Goal: Task Accomplishment & Management: Use online tool/utility

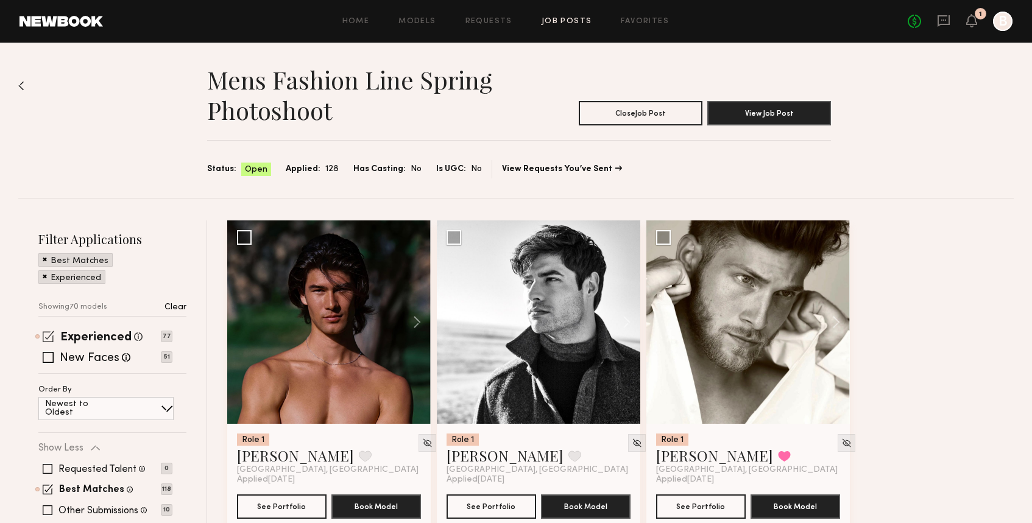
click at [51, 335] on span at bounding box center [49, 337] width 12 height 12
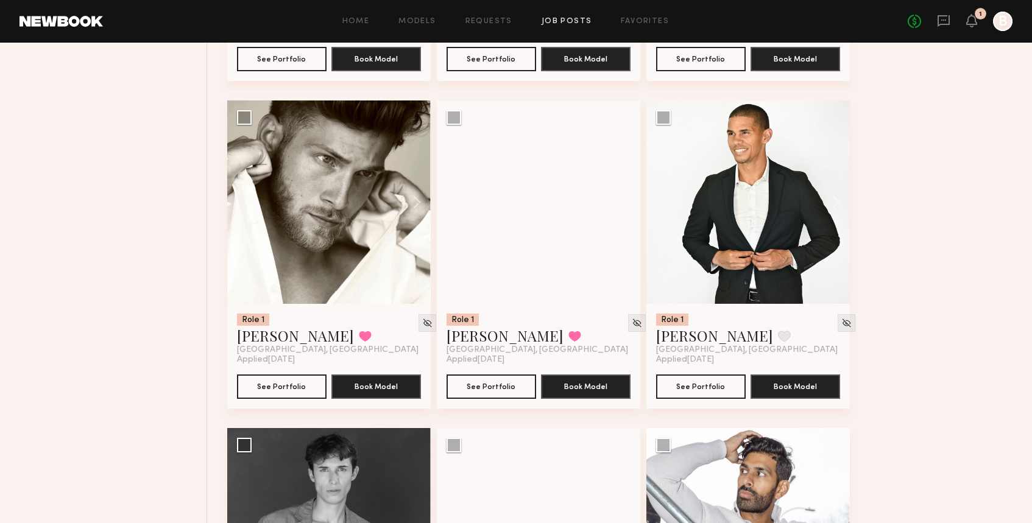
scroll to position [1105, 0]
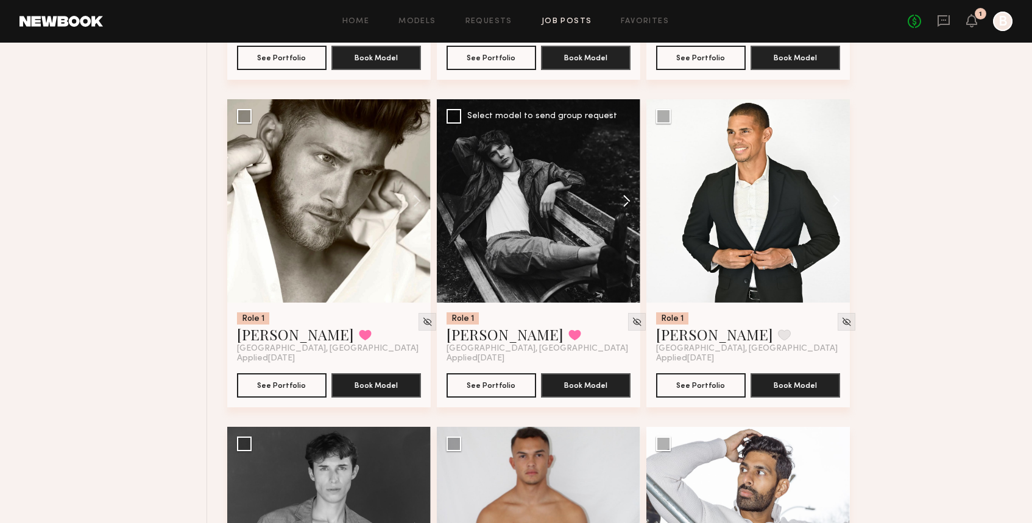
click at [631, 191] on button at bounding box center [620, 201] width 39 height 204
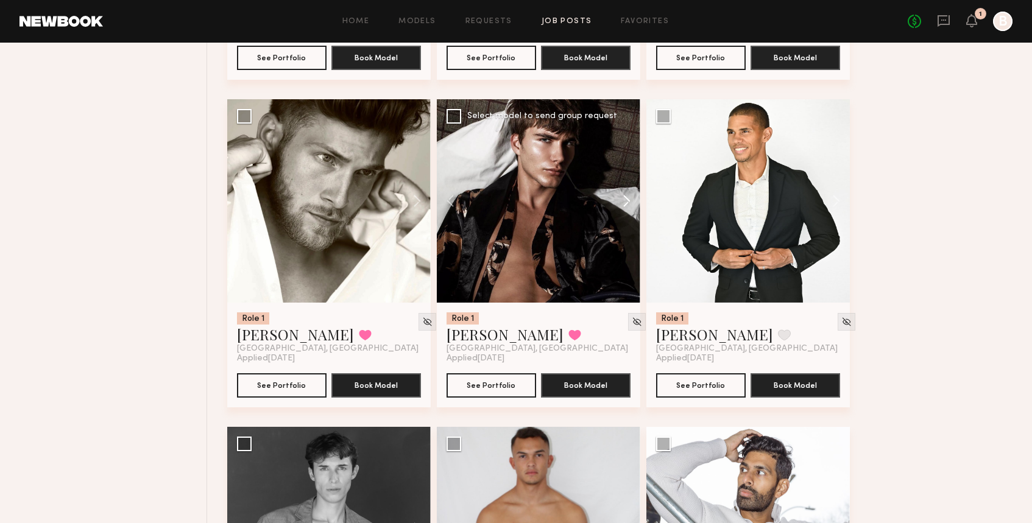
click at [631, 191] on button at bounding box center [620, 201] width 39 height 204
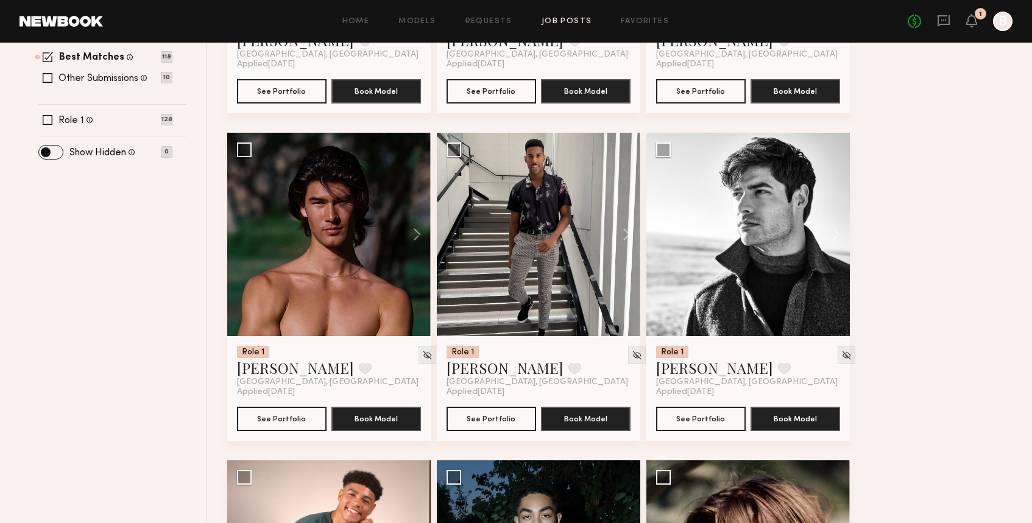
scroll to position [0, 0]
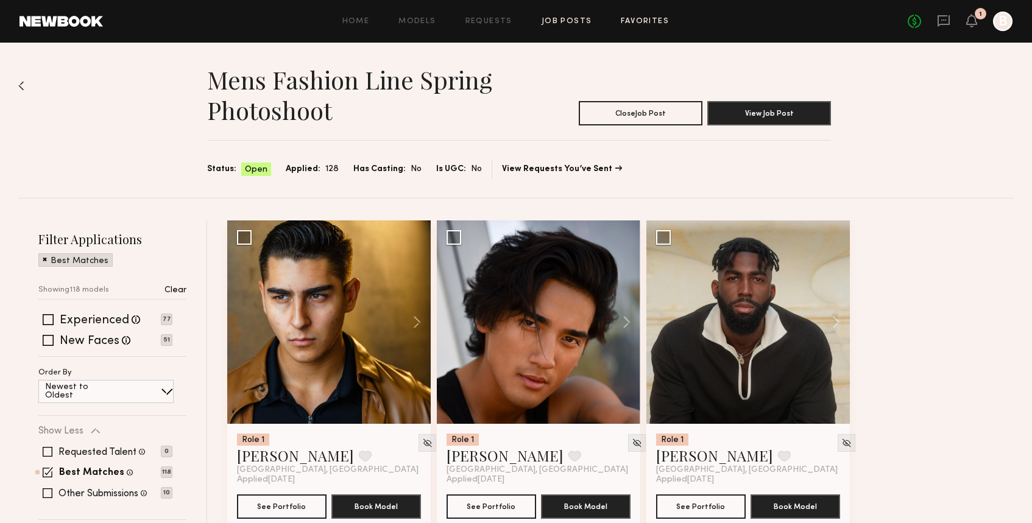
click at [650, 18] on link "Favorites" at bounding box center [645, 22] width 48 height 8
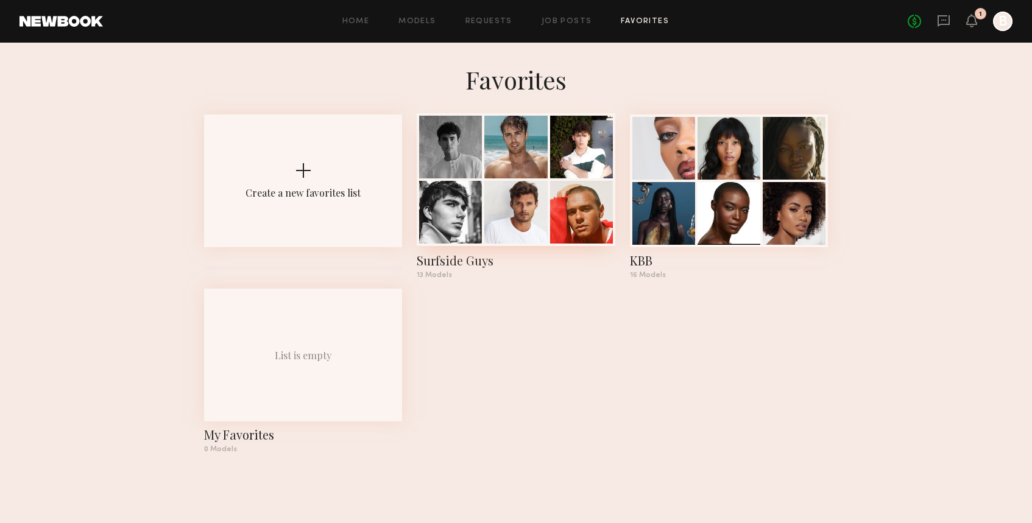
click at [518, 233] on div at bounding box center [515, 212] width 63 height 63
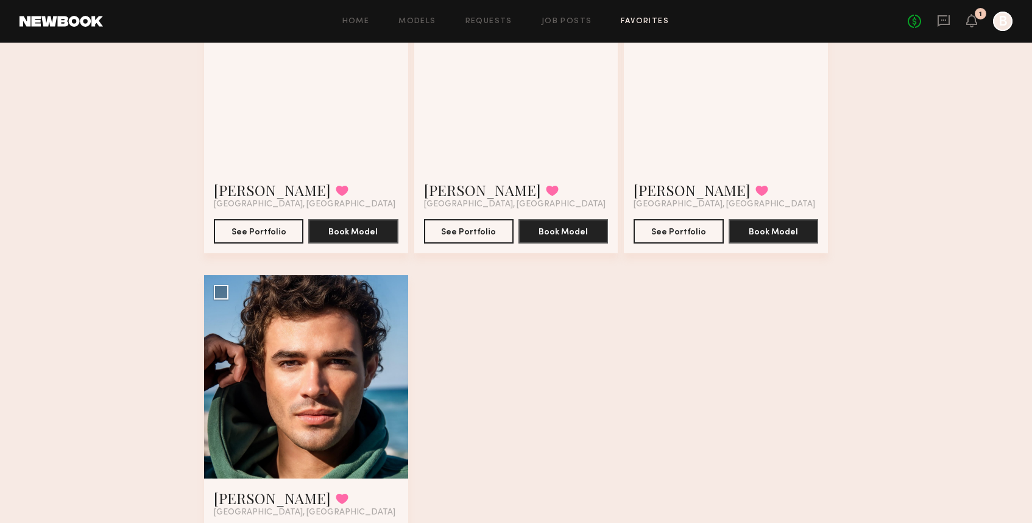
scroll to position [1181, 0]
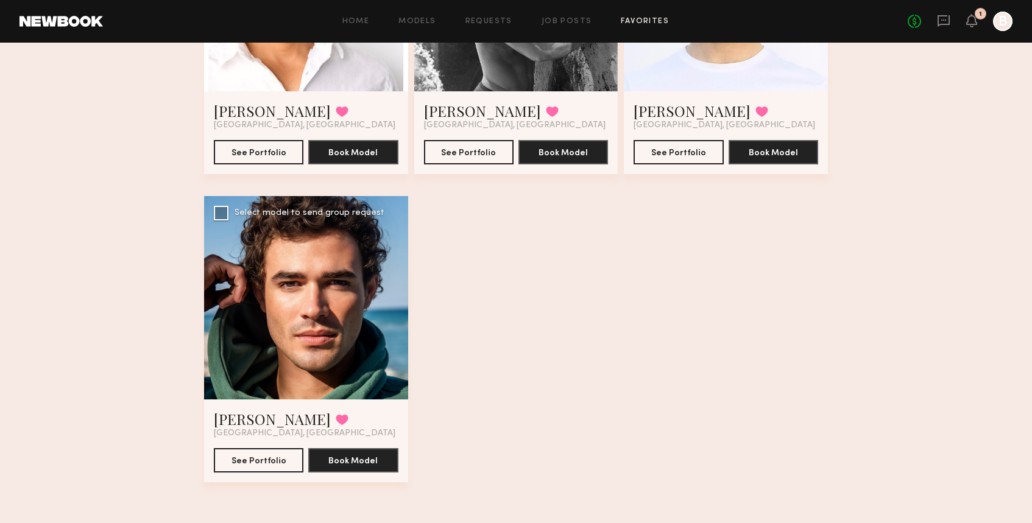
click at [391, 338] on div at bounding box center [306, 298] width 204 height 204
click at [317, 320] on div at bounding box center [306, 298] width 204 height 204
click at [271, 464] on button "See Portfolio" at bounding box center [259, 460] width 90 height 24
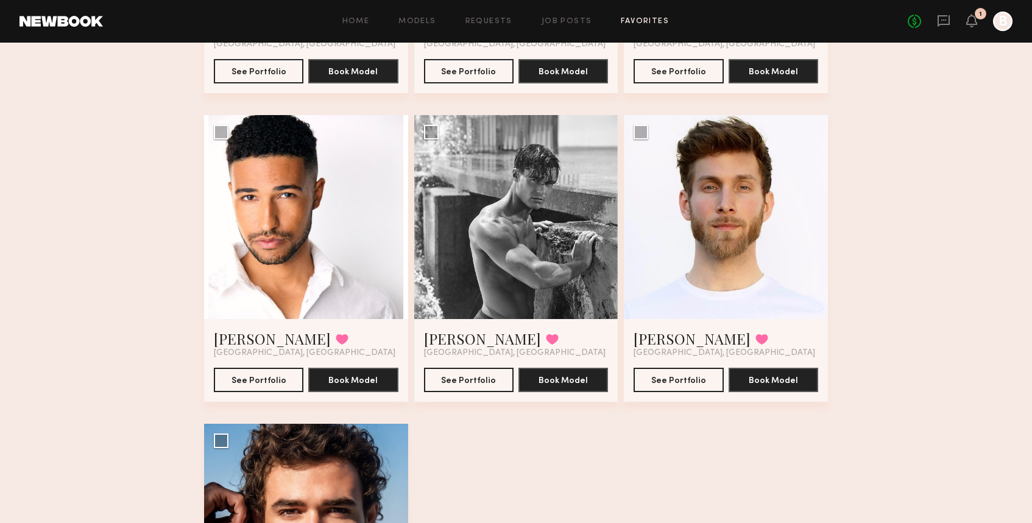
scroll to position [952, 0]
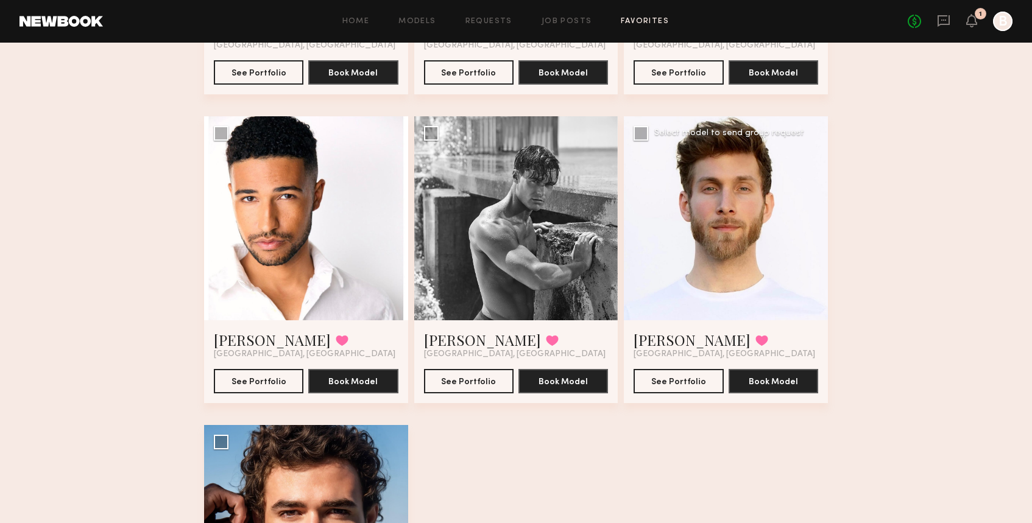
click at [814, 216] on div at bounding box center [726, 218] width 204 height 204
click at [695, 377] on button "See Portfolio" at bounding box center [679, 381] width 90 height 24
click at [496, 378] on button "See Portfolio" at bounding box center [469, 381] width 90 height 24
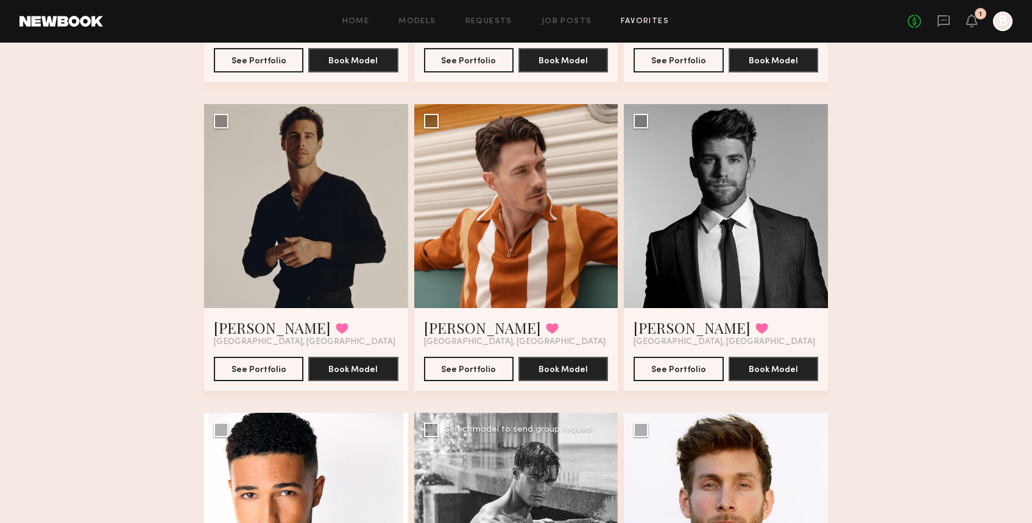
scroll to position [656, 0]
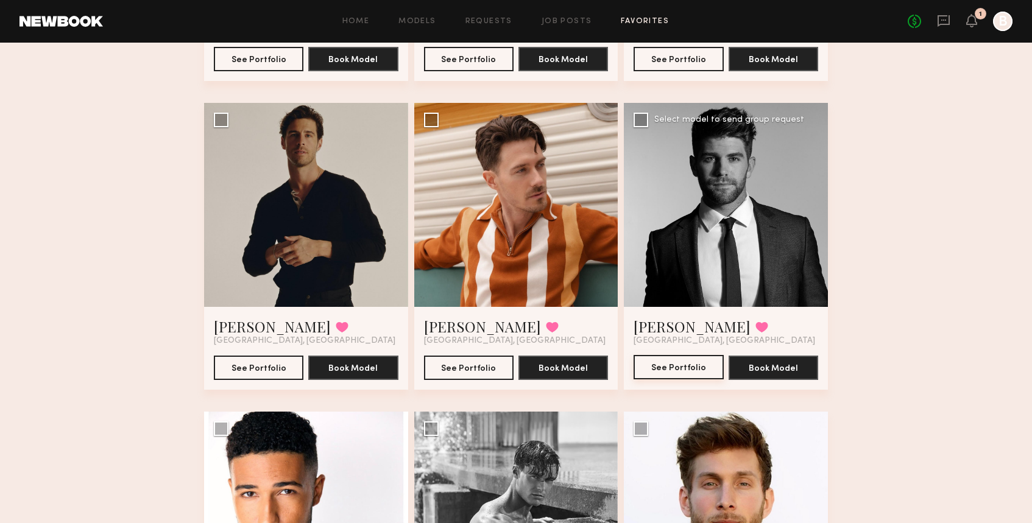
click at [703, 366] on button "See Portfolio" at bounding box center [679, 367] width 90 height 24
click at [268, 371] on button "See Portfolio" at bounding box center [259, 367] width 90 height 24
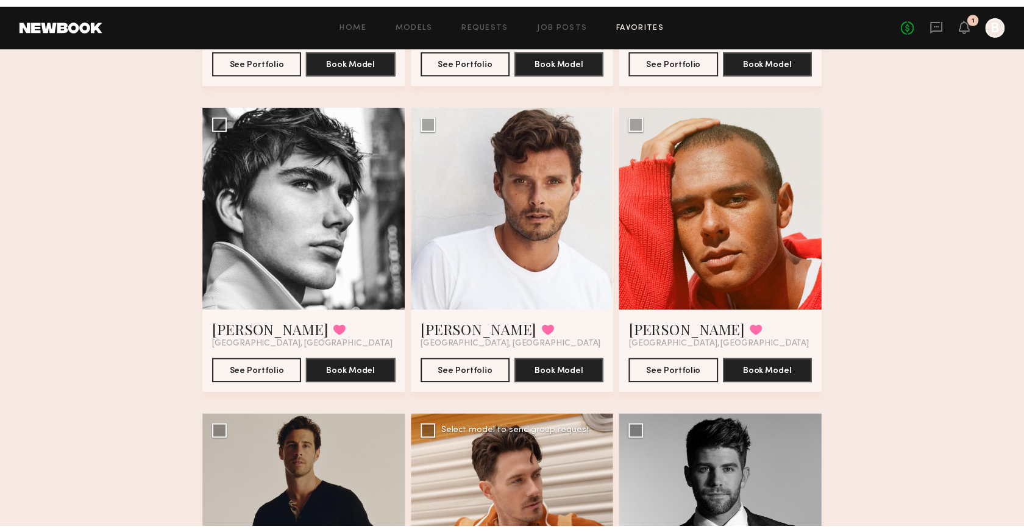
scroll to position [349, 0]
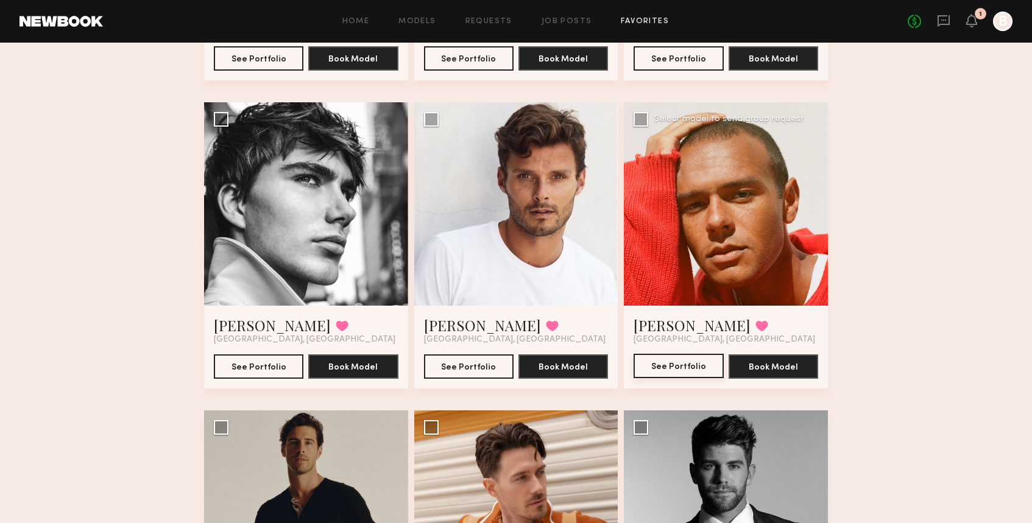
click at [707, 367] on button "See Portfolio" at bounding box center [679, 366] width 90 height 24
click at [478, 365] on button "See Portfolio" at bounding box center [469, 366] width 90 height 24
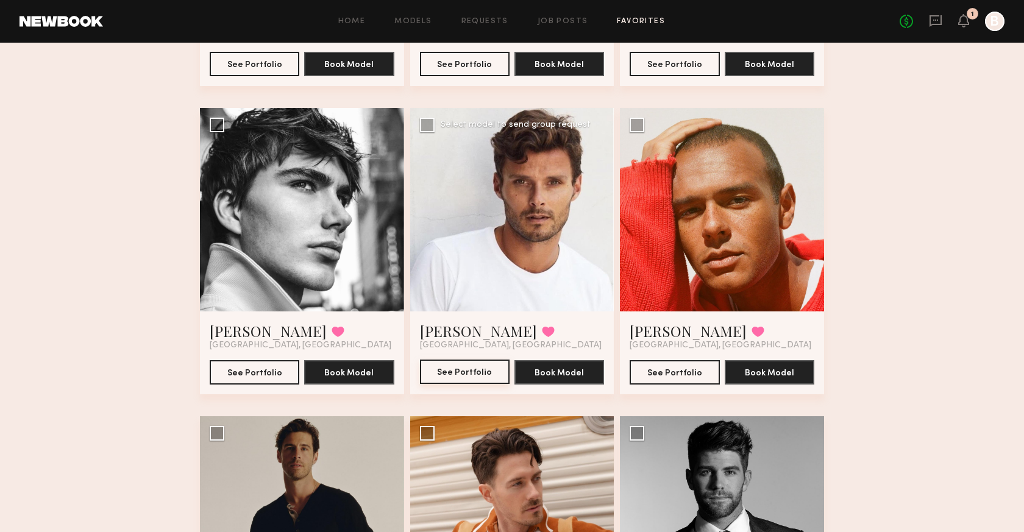
scroll to position [338, 0]
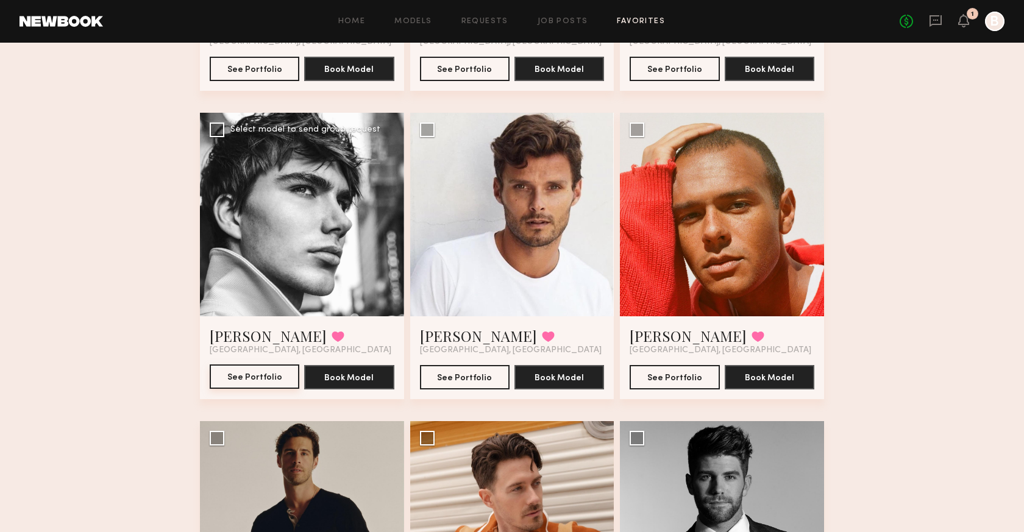
click at [260, 378] on button "See Portfolio" at bounding box center [255, 376] width 90 height 24
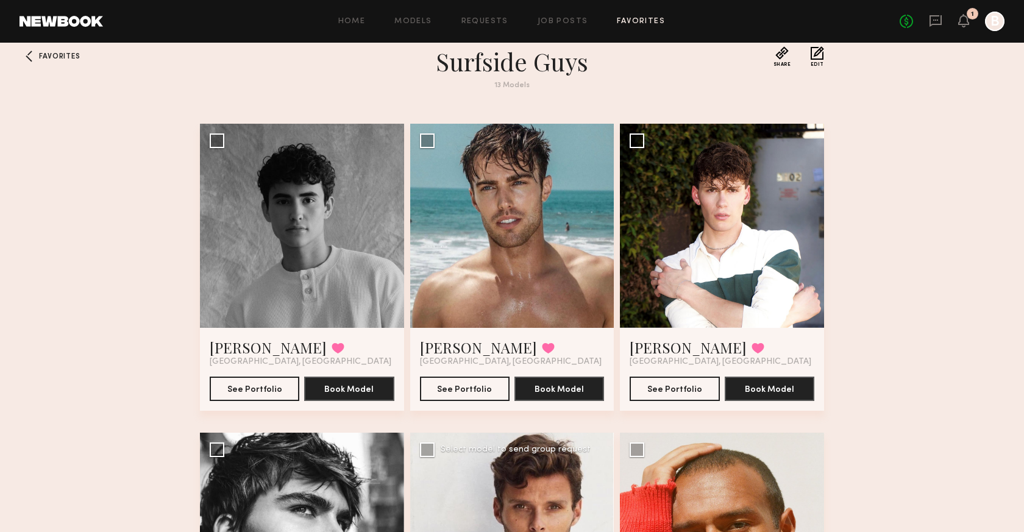
scroll to position [7, 0]
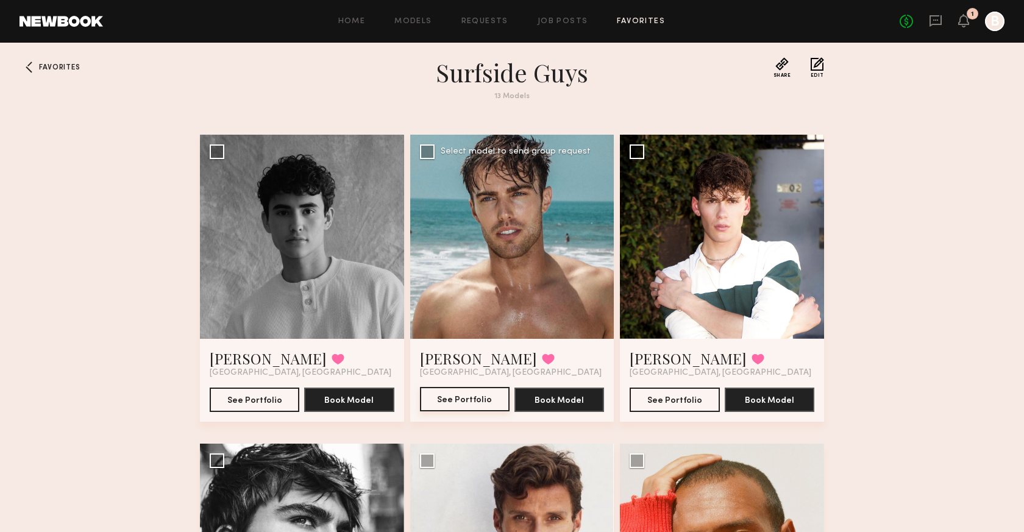
click at [468, 405] on button "See Portfolio" at bounding box center [465, 399] width 90 height 24
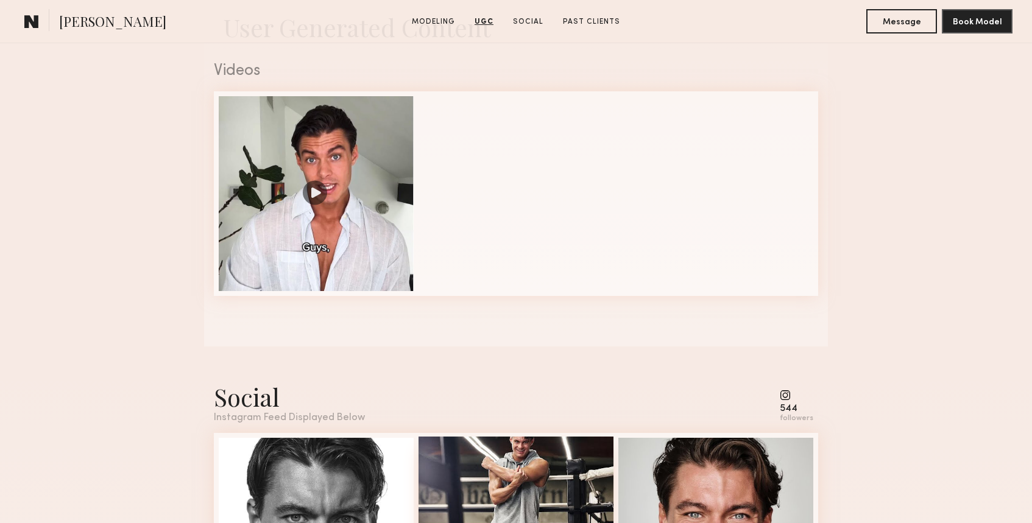
scroll to position [1197, 0]
click at [532, 171] on nb-model-profile-images-feed at bounding box center [516, 194] width 605 height 205
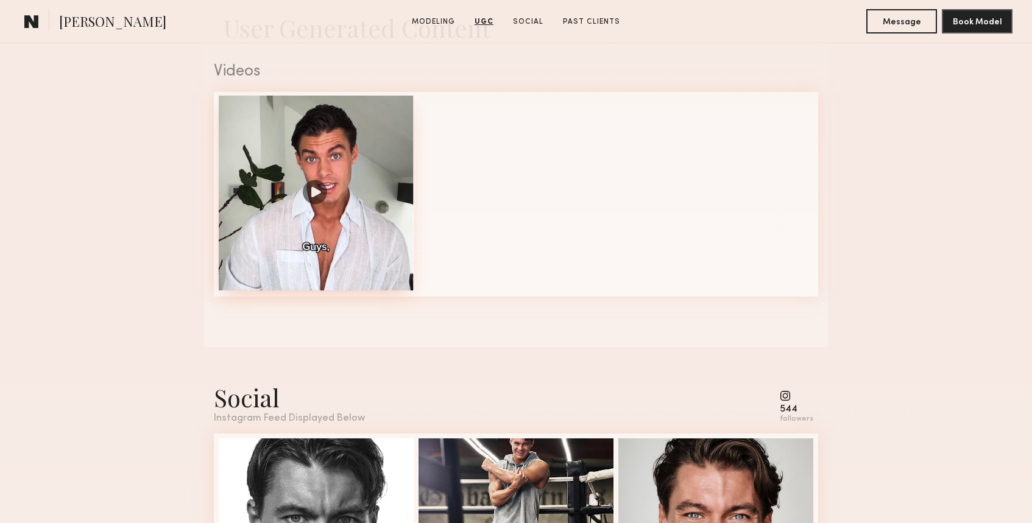
click at [376, 277] on div at bounding box center [316, 193] width 195 height 195
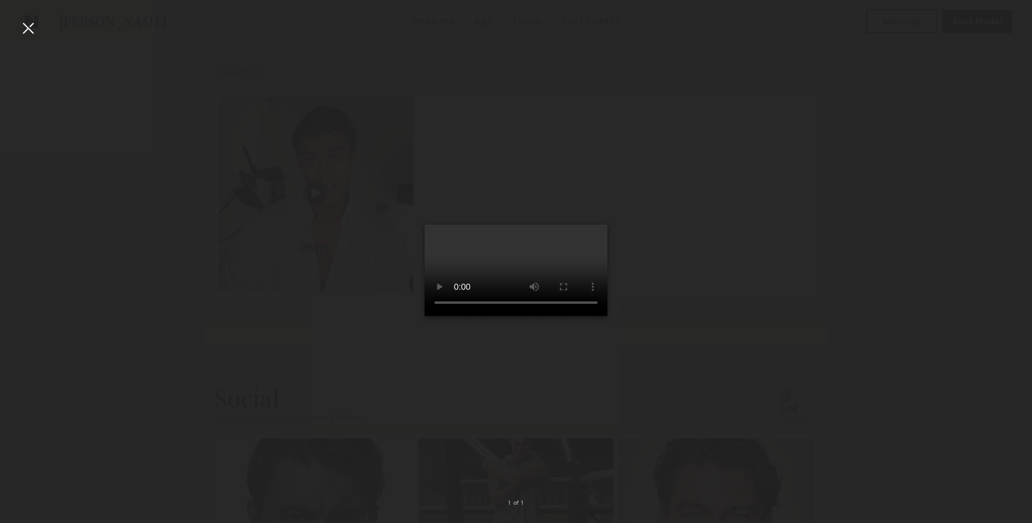
click at [687, 413] on div at bounding box center [516, 252] width 1032 height 465
click at [32, 32] on div at bounding box center [28, 28] width 20 height 20
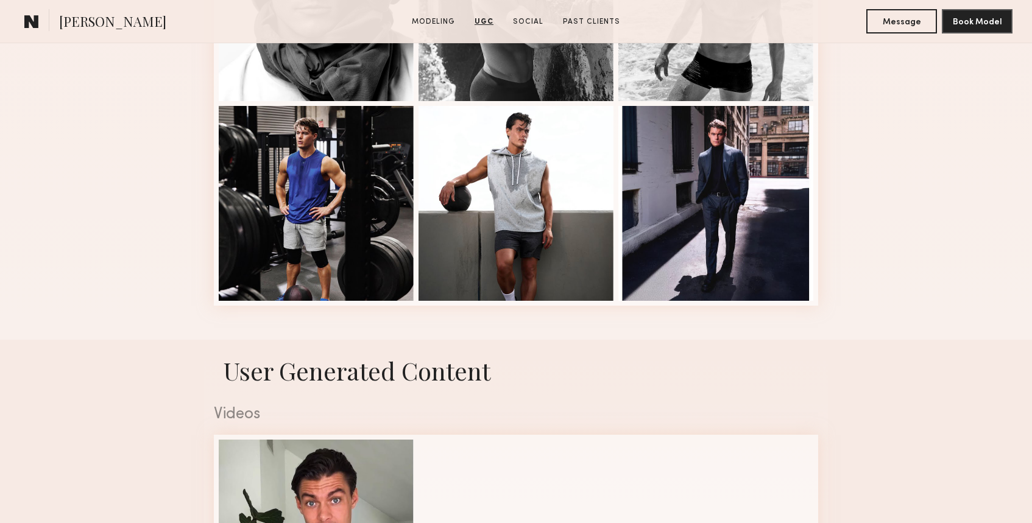
scroll to position [856, 0]
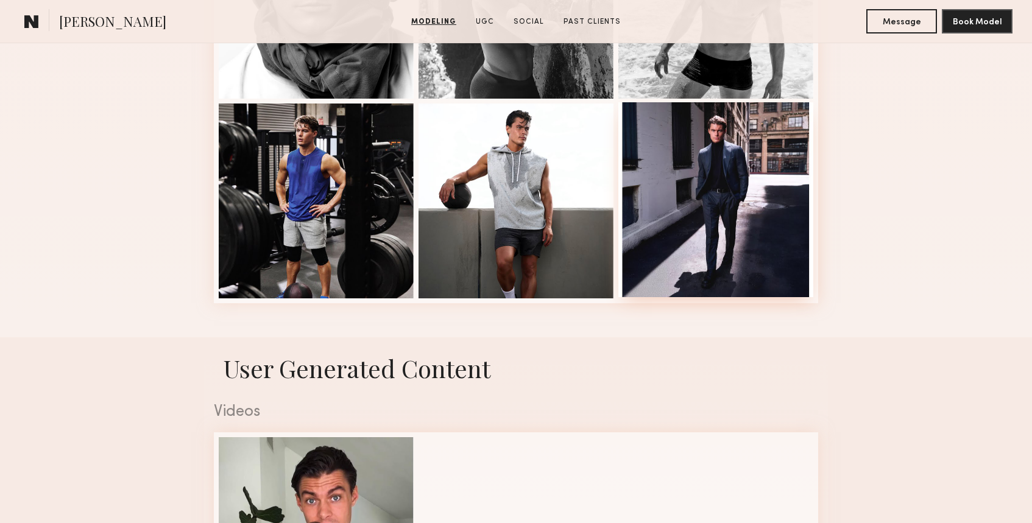
click at [734, 253] on div at bounding box center [716, 199] width 195 height 195
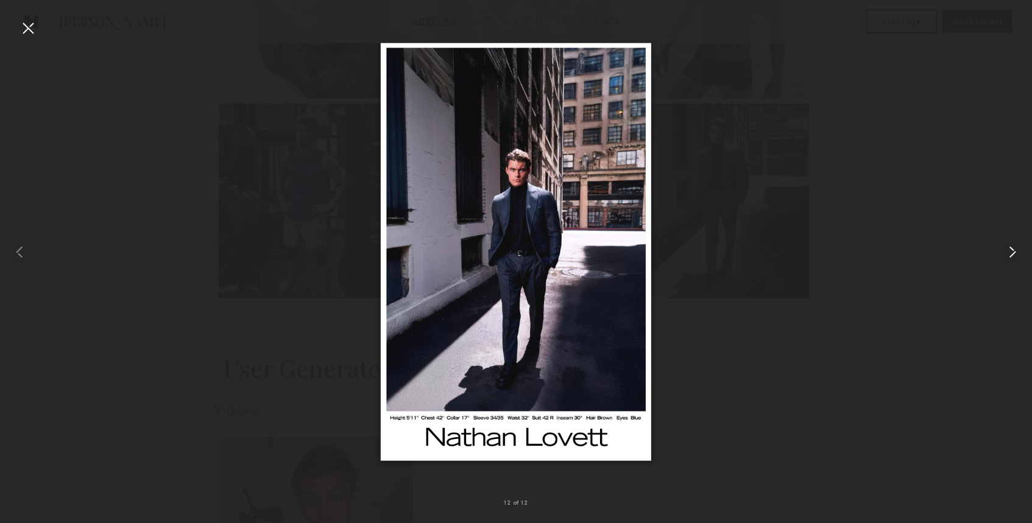
click at [1014, 241] on div at bounding box center [1011, 252] width 41 height 465
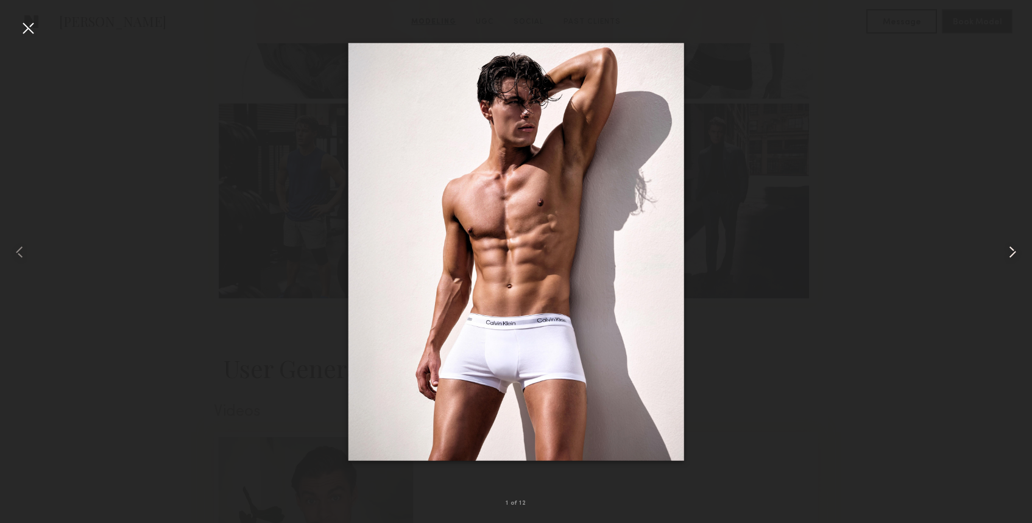
click at [1014, 241] on div at bounding box center [1011, 252] width 41 height 465
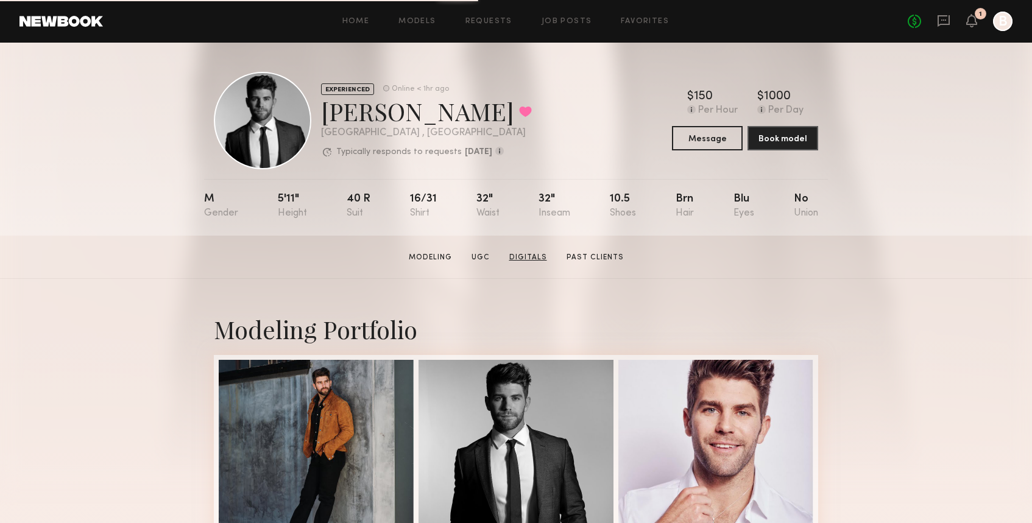
click at [527, 255] on link "Digitals" at bounding box center [529, 257] width 48 height 11
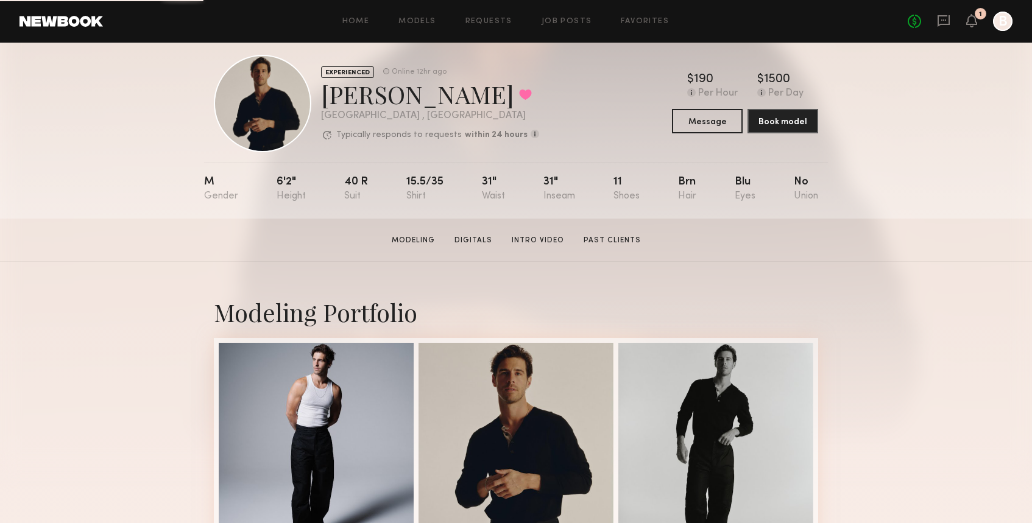
scroll to position [14, 0]
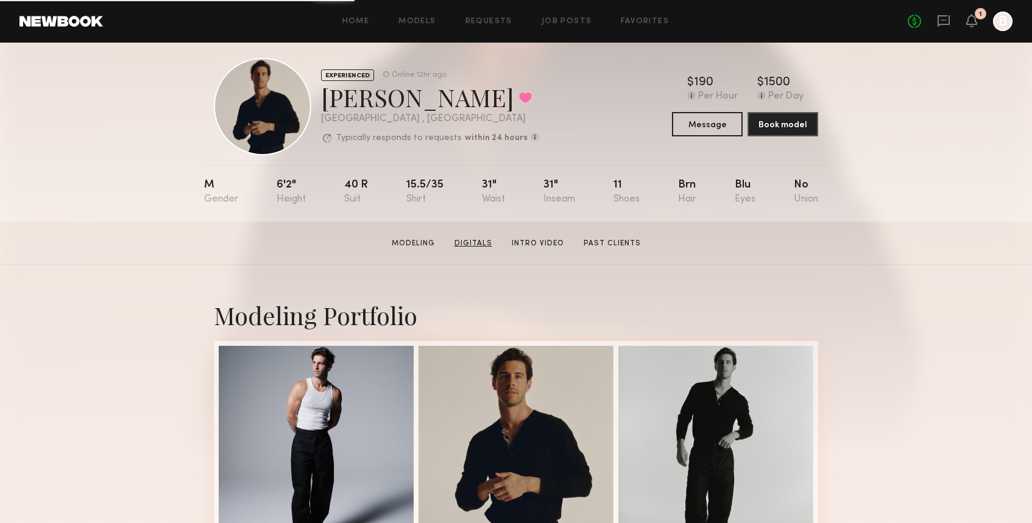
click at [487, 239] on link "Digitals" at bounding box center [474, 243] width 48 height 11
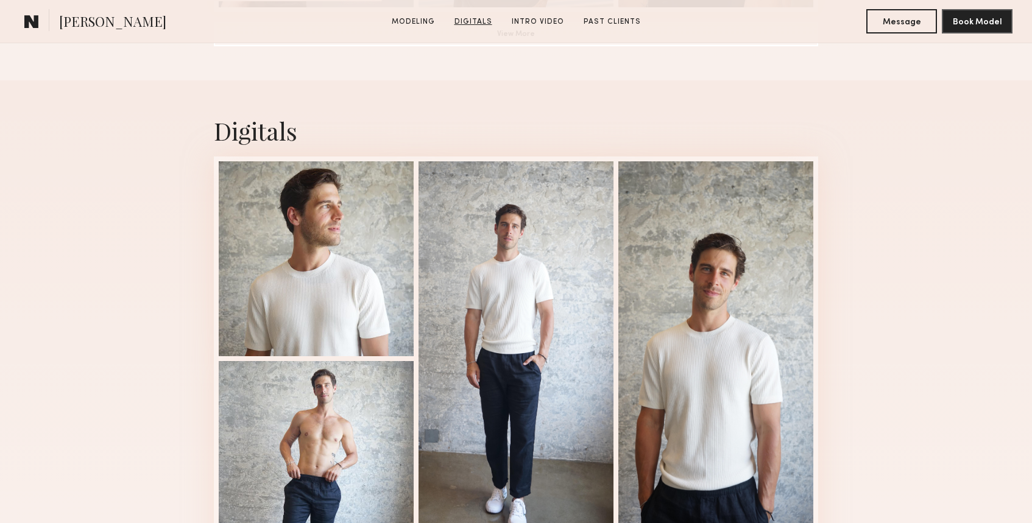
scroll to position [1154, 0]
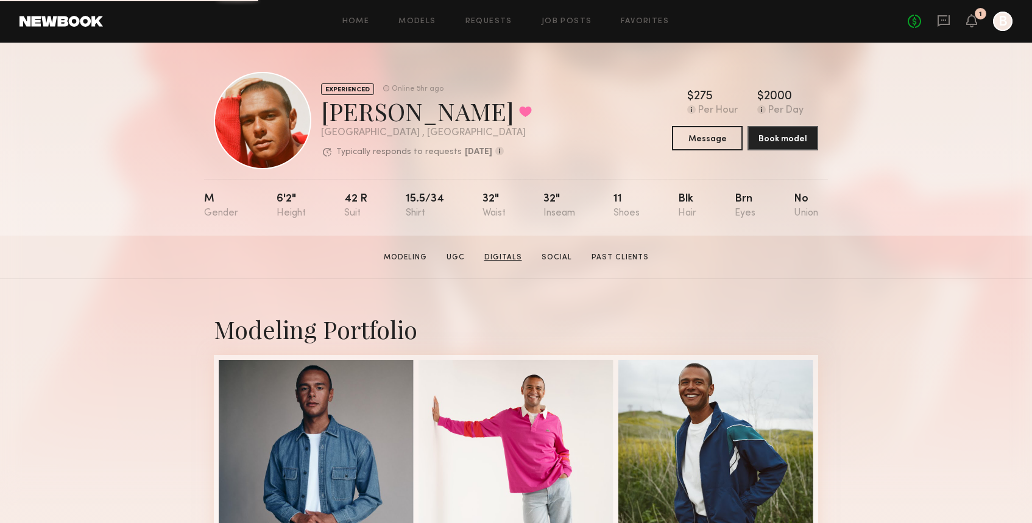
click at [505, 258] on link "Digitals" at bounding box center [504, 257] width 48 height 11
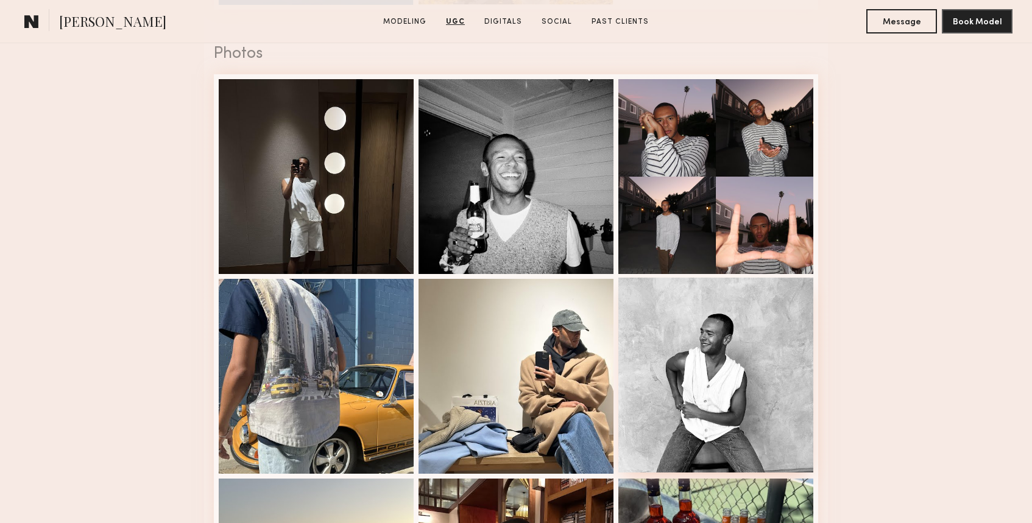
scroll to position [1717, 0]
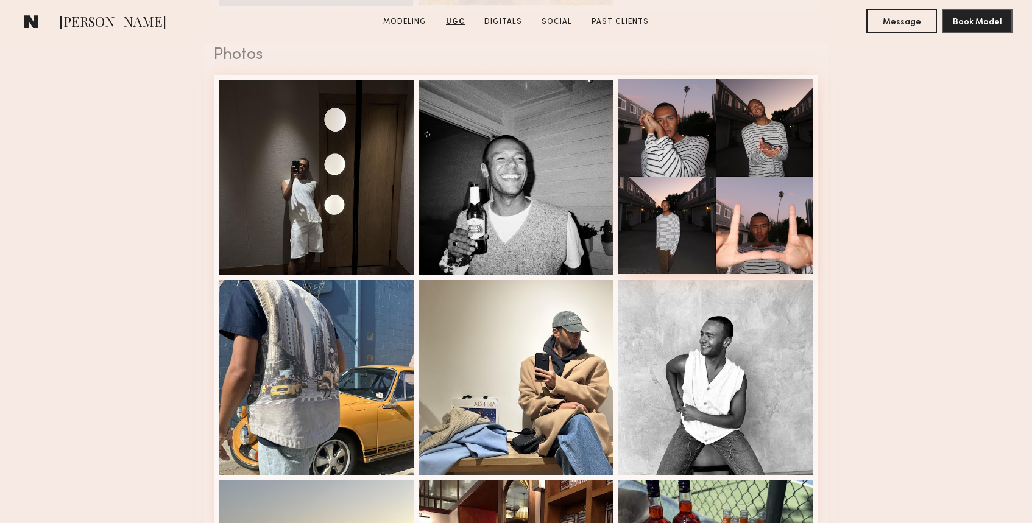
click at [682, 188] on div at bounding box center [716, 176] width 195 height 195
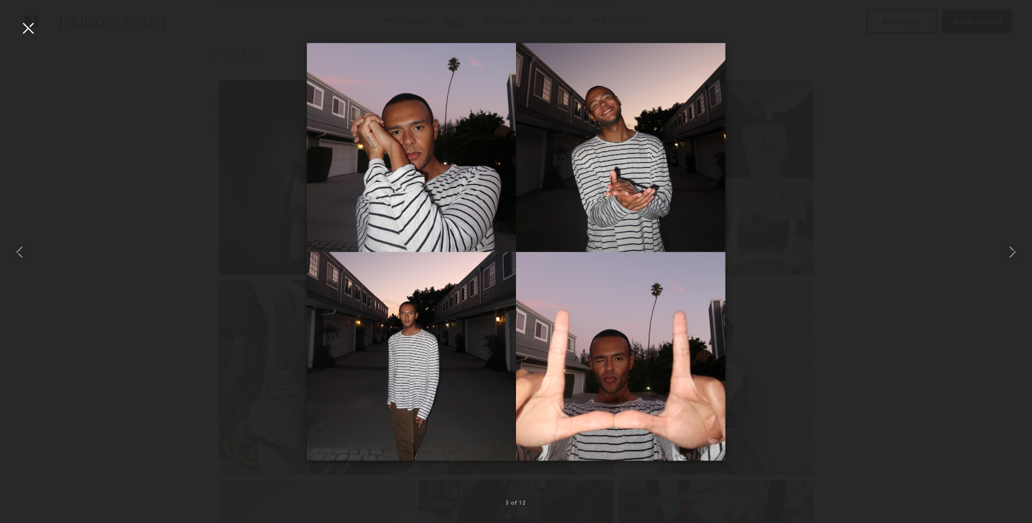
click at [860, 139] on div at bounding box center [516, 252] width 1032 height 465
click at [27, 29] on div at bounding box center [28, 28] width 20 height 20
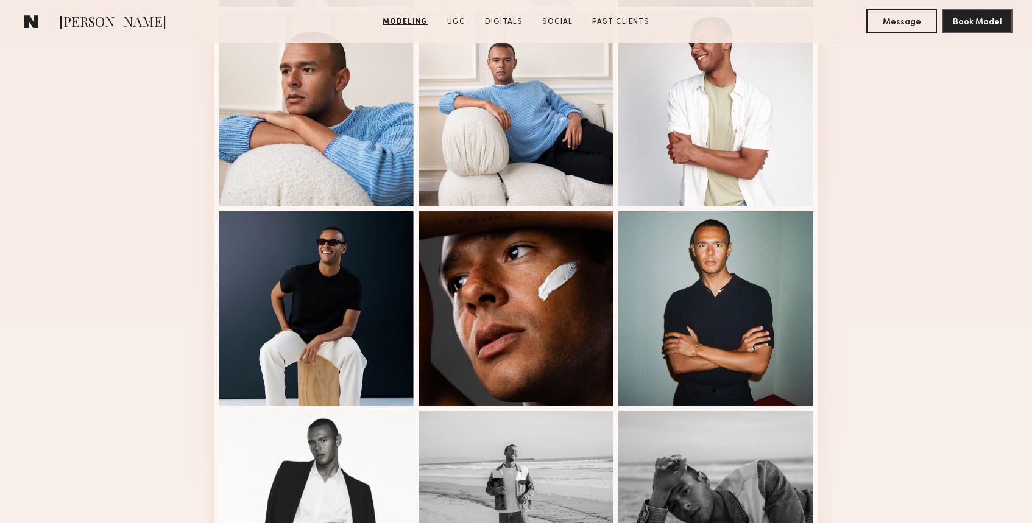
scroll to position [540, 0]
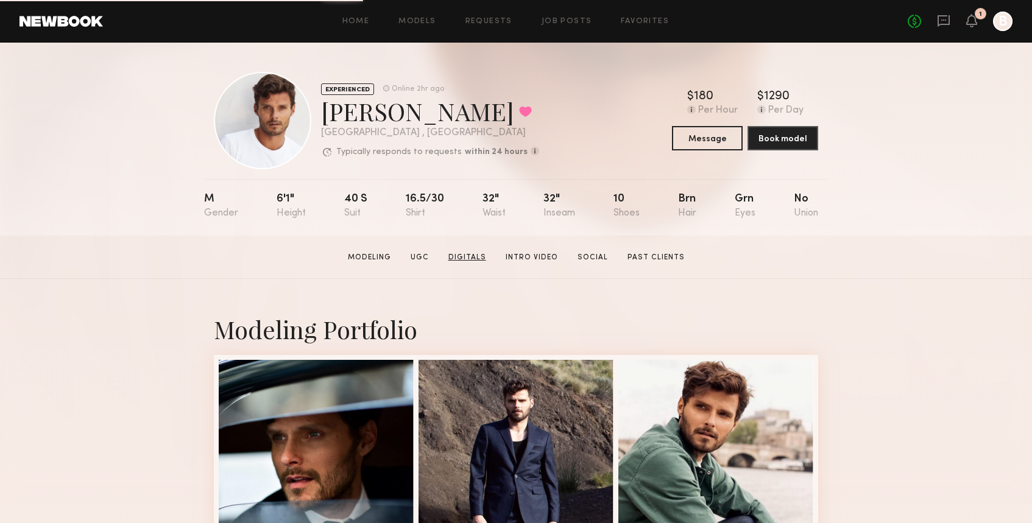
click at [464, 259] on link "Digitals" at bounding box center [468, 257] width 48 height 11
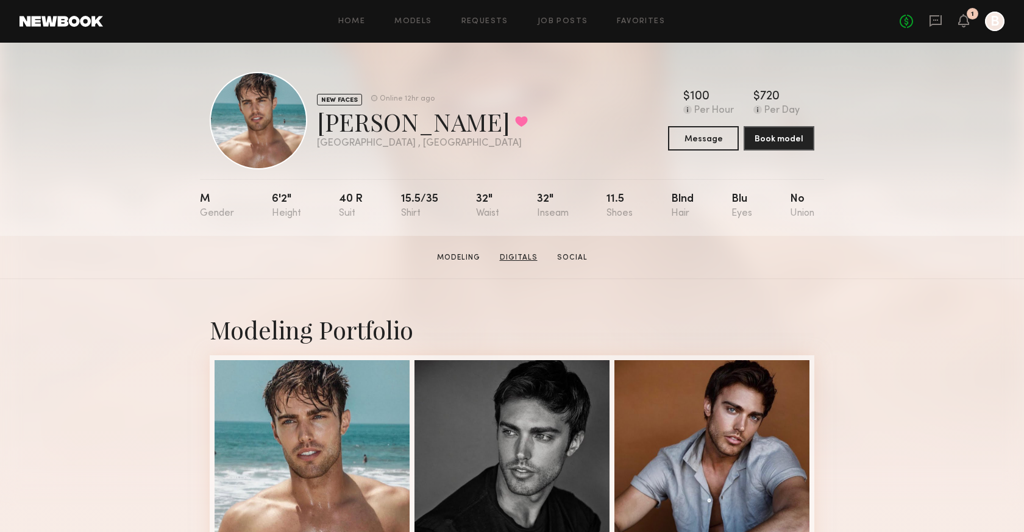
click at [523, 259] on link "Digitals" at bounding box center [519, 257] width 48 height 11
